Goal: Feedback & Contribution: Contribute content

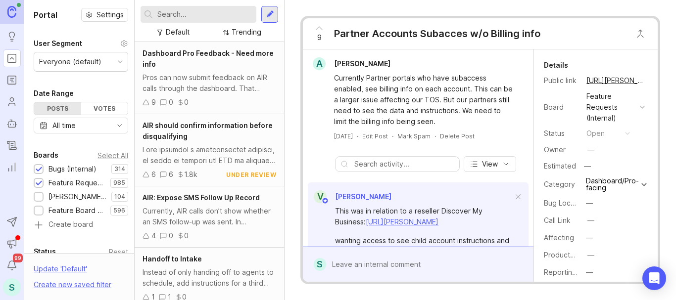
click at [177, 11] on input "text" at bounding box center [204, 14] width 95 height 11
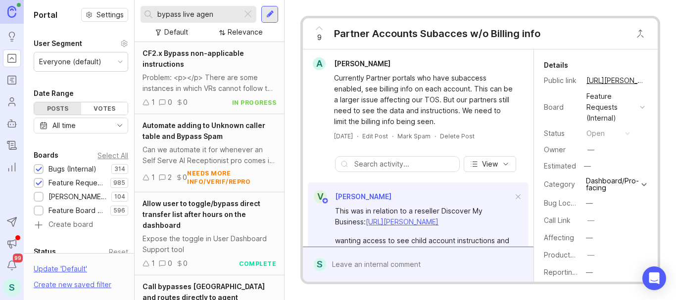
type input "bypass live agent"
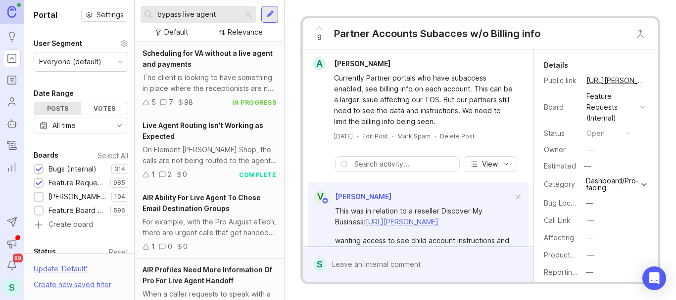
drag, startPoint x: 228, startPoint y: 16, endPoint x: 154, endPoint y: 13, distance: 74.3
click at [154, 13] on div "bypass live agent" at bounding box center [191, 14] width 101 height 17
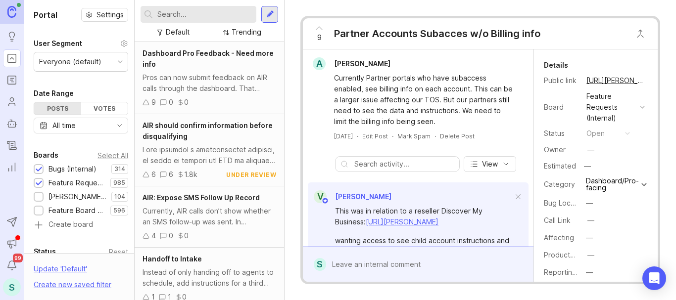
click at [269, 11] on div at bounding box center [270, 14] width 8 height 9
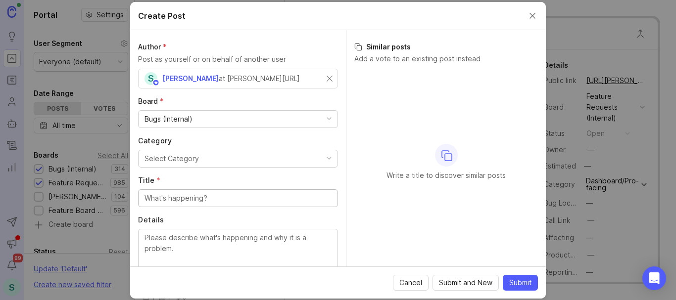
click at [192, 120] on div "Bugs (Internal)" at bounding box center [169, 119] width 48 height 11
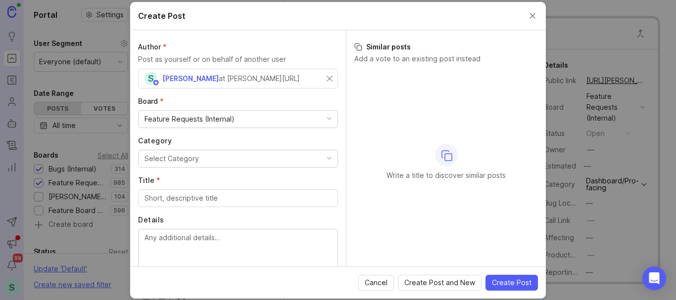
click at [167, 156] on div "Select Category" at bounding box center [172, 158] width 54 height 11
click at [173, 199] on input "Title *" at bounding box center [238, 198] width 187 height 11
type input "O"
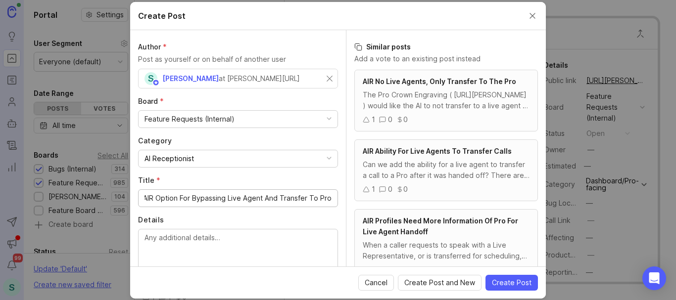
scroll to position [39, 0]
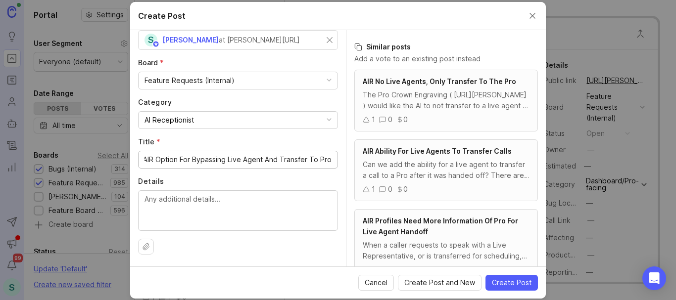
click at [203, 159] on input "AIR Option For Bypassing Live Agent And Transfer To Pro" at bounding box center [238, 159] width 187 height 11
type input "AIR Option For Bypassing Live Agent And Transfer To Pro"
click at [179, 198] on textarea "Details" at bounding box center [238, 210] width 187 height 33
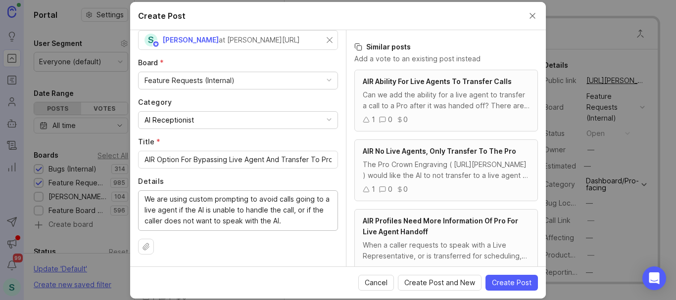
click at [266, 198] on textarea "We are using custom prompting to avoid calls going to a live agent if the AI is…" at bounding box center [238, 210] width 187 height 33
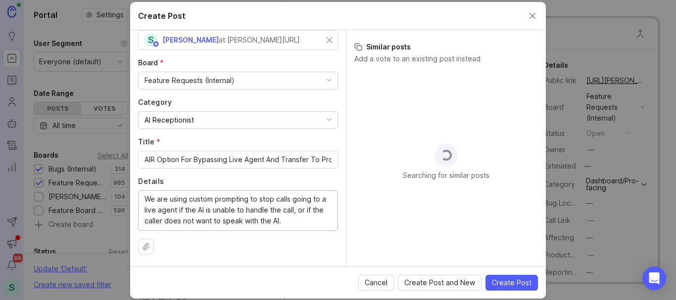
click at [264, 197] on textarea "We are using custom prompting to avoid calls going to a live agent if the AI is…" at bounding box center [238, 210] width 187 height 33
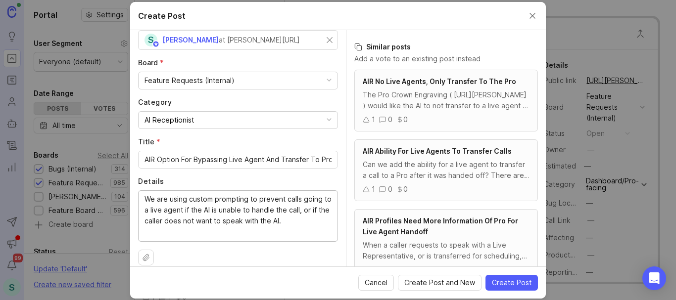
click at [311, 223] on textarea "We are using custom prompting to prevent calls going to a live agent if the AI …" at bounding box center [238, 216] width 187 height 44
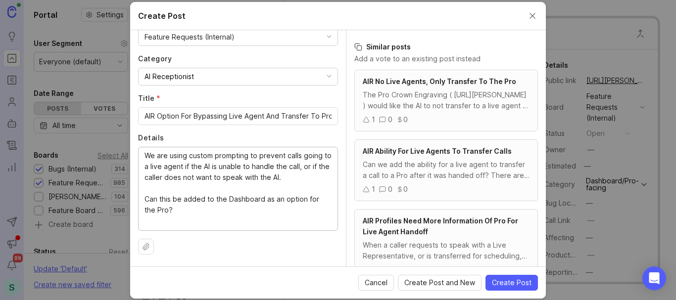
scroll to position [33, 0]
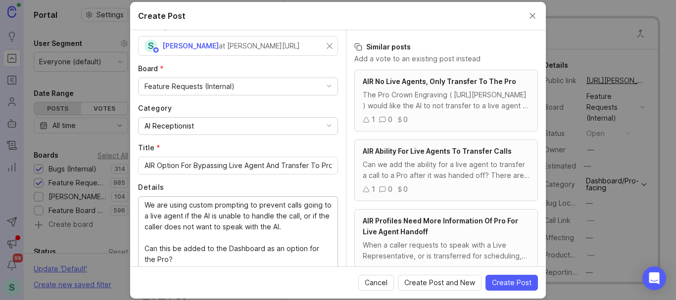
type textarea "We are using custom prompting to prevent calls going to a live agent if the AI …"
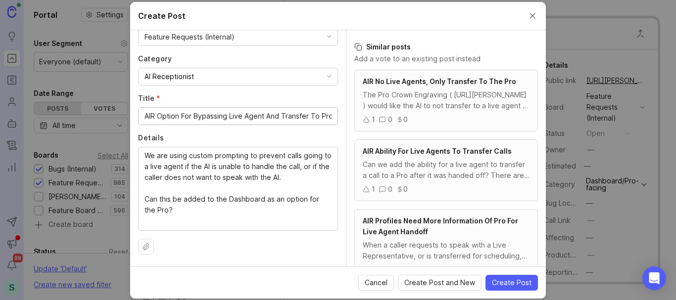
click at [275, 120] on input "AIR Option For Bypassing Live Agent And Transfer To Pro" at bounding box center [238, 116] width 187 height 11
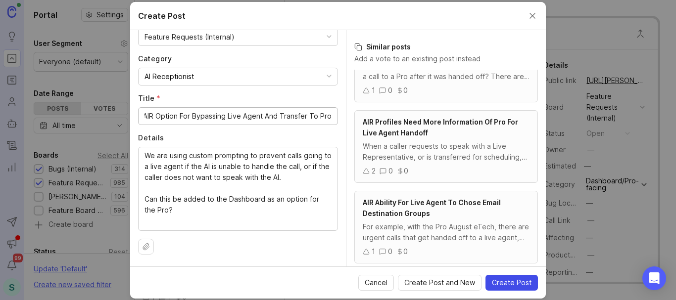
scroll to position [0, 0]
click at [501, 279] on span "Create Post" at bounding box center [512, 283] width 40 height 10
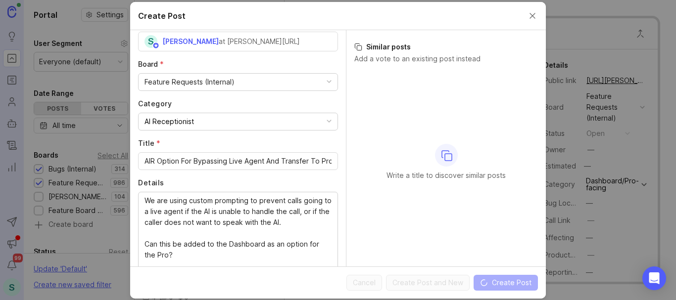
scroll to position [82, 0]
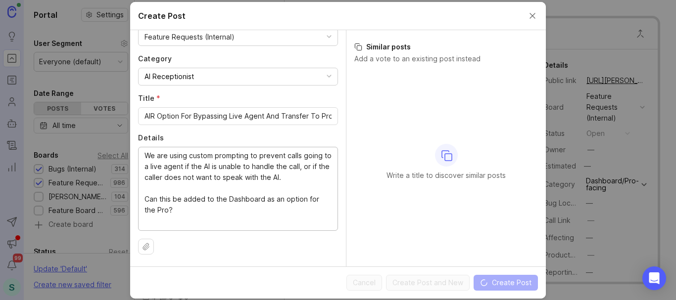
drag, startPoint x: 193, startPoint y: 212, endPoint x: 139, endPoint y: 153, distance: 80.2
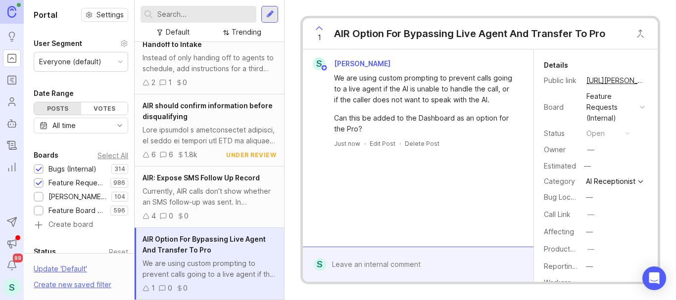
scroll to position [131, 0]
